Goal: Task Accomplishment & Management: Manage account settings

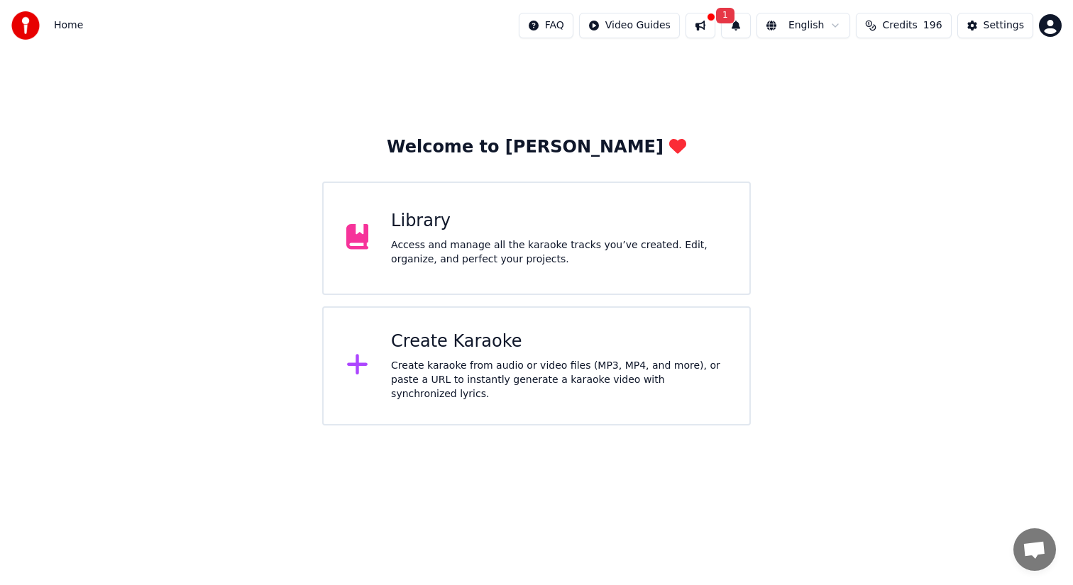
click at [422, 226] on div "Library" at bounding box center [559, 221] width 336 height 23
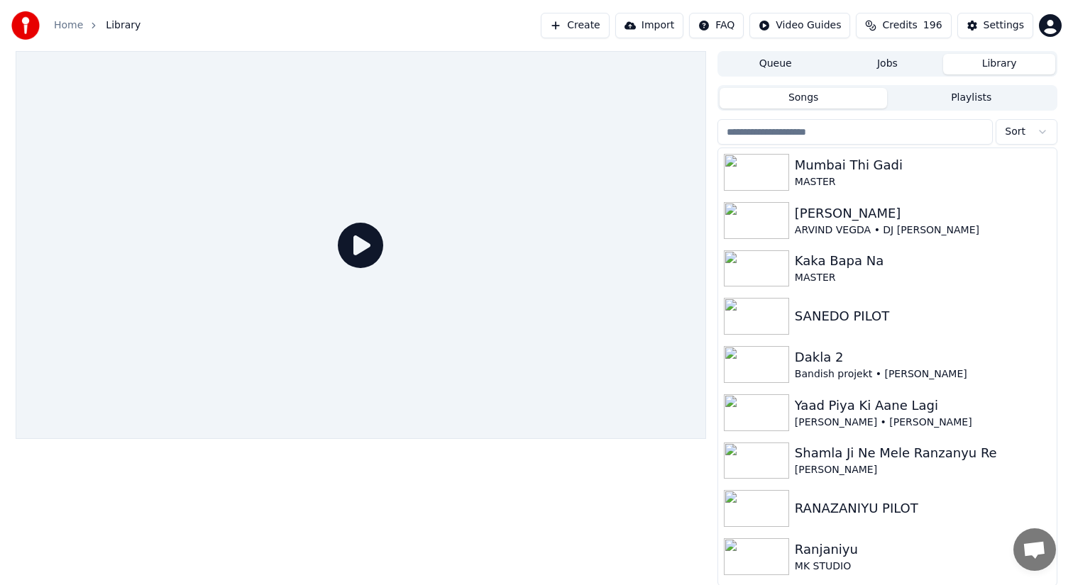
click at [65, 28] on link "Home" at bounding box center [68, 25] width 29 height 14
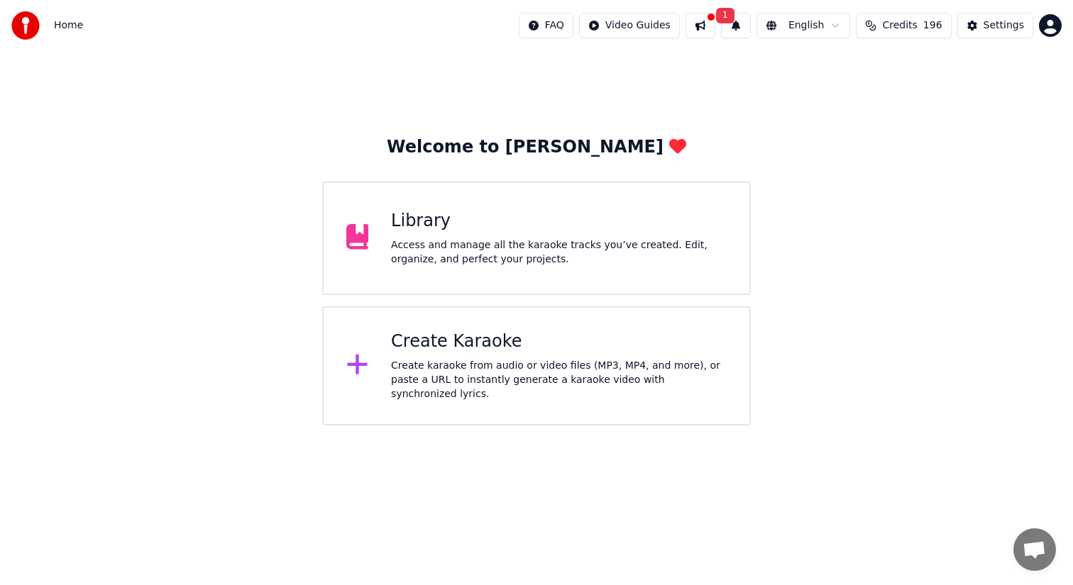
click at [731, 16] on span "1" at bounding box center [725, 16] width 18 height 16
click at [846, 72] on button "Update" at bounding box center [843, 70] width 60 height 26
click at [557, 24] on html "Home FAQ Video Guides English Credits 196 Settings Welcome to Youka Library Acc…" at bounding box center [536, 213] width 1073 height 426
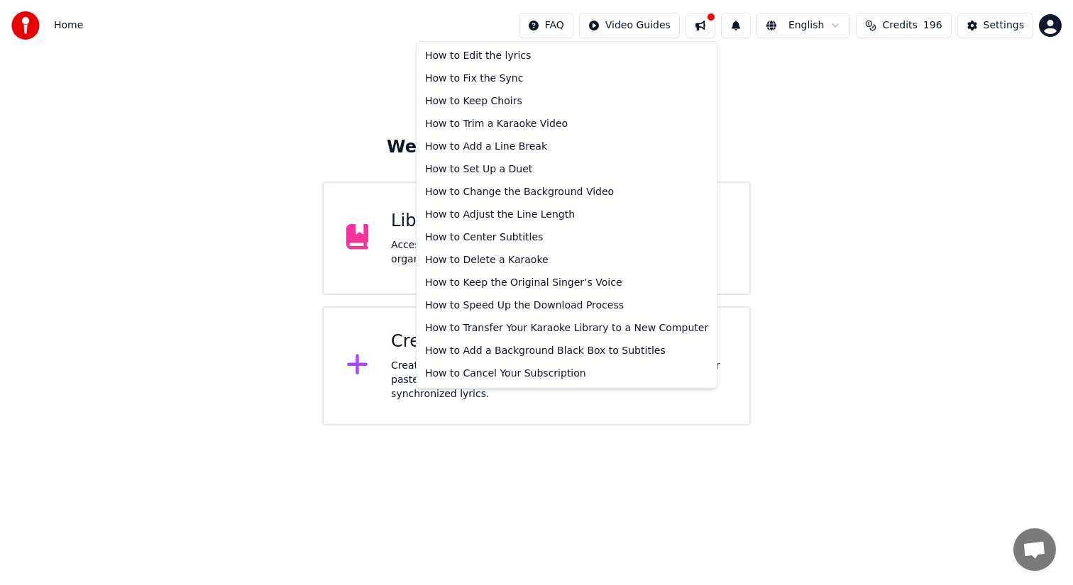
click at [316, 70] on html "Home FAQ Video Guides English Credits 196 Settings Welcome to Youka Library Acc…" at bounding box center [536, 213] width 1073 height 426
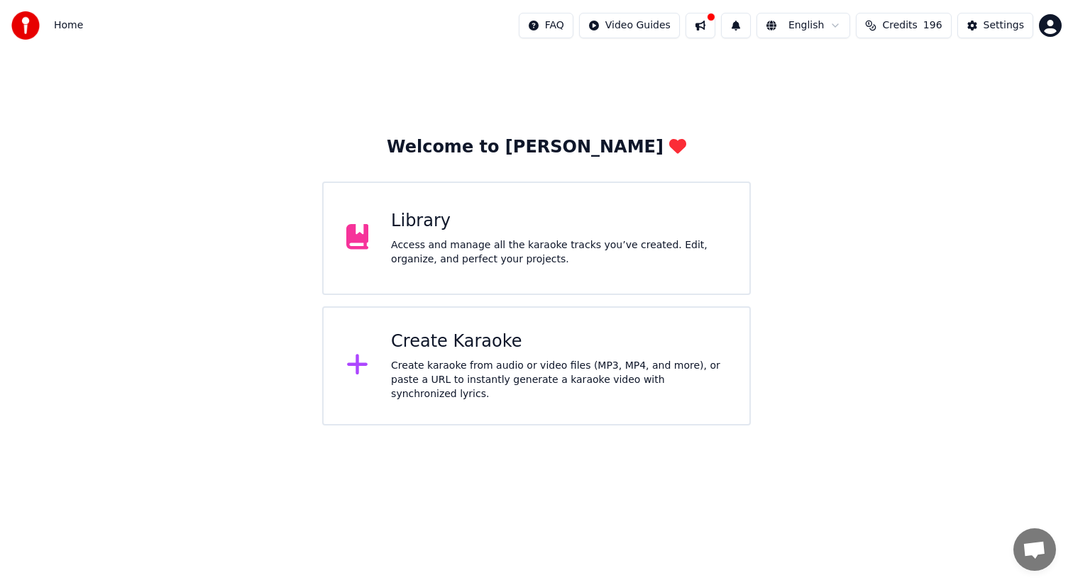
click at [70, 24] on span "Home" at bounding box center [68, 25] width 29 height 14
click at [1003, 21] on div "Settings" at bounding box center [1004, 25] width 40 height 14
